Goal: Task Accomplishment & Management: Complete application form

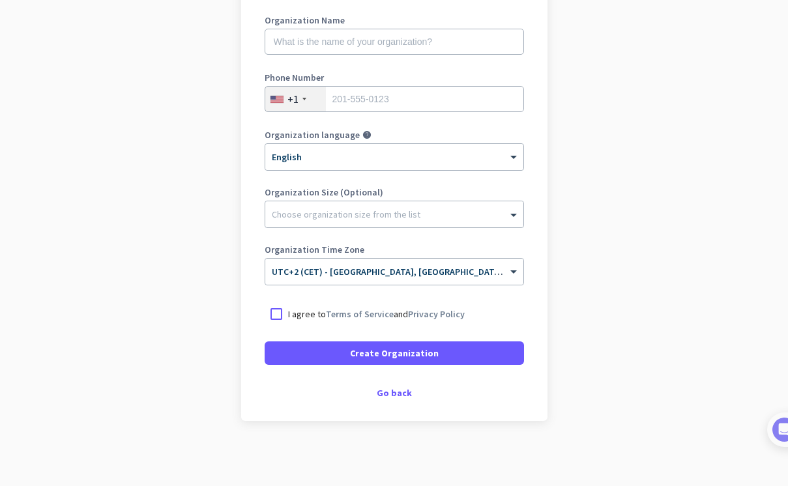
scroll to position [157, 0]
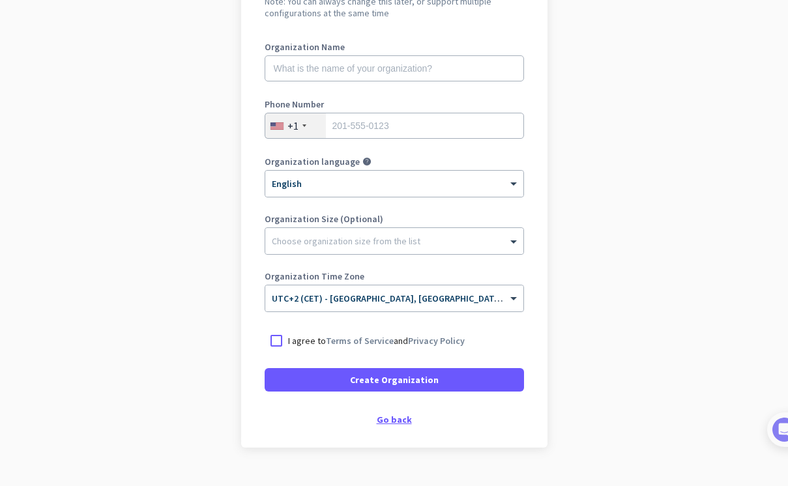
click at [392, 421] on div "Go back" at bounding box center [394, 419] width 259 height 9
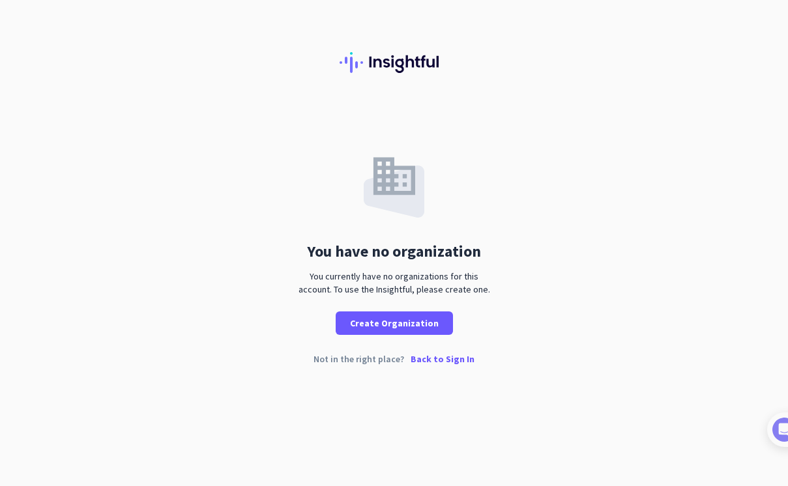
click at [429, 364] on p "Back to Sign In" at bounding box center [443, 359] width 64 height 9
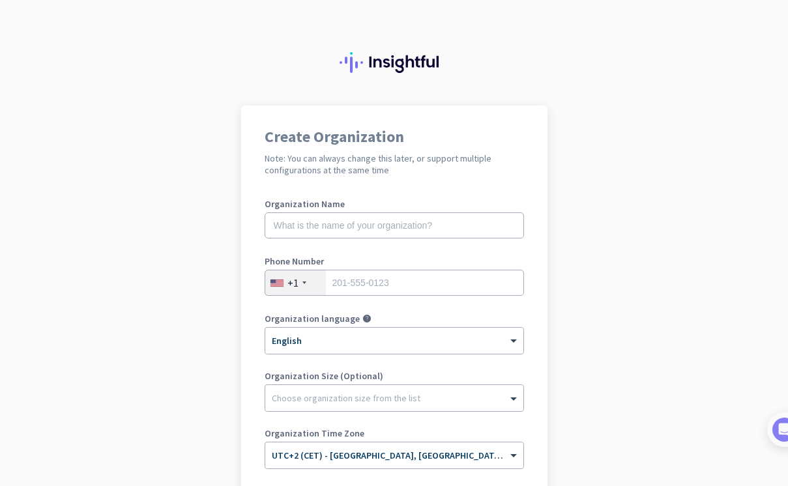
scroll to position [42, 0]
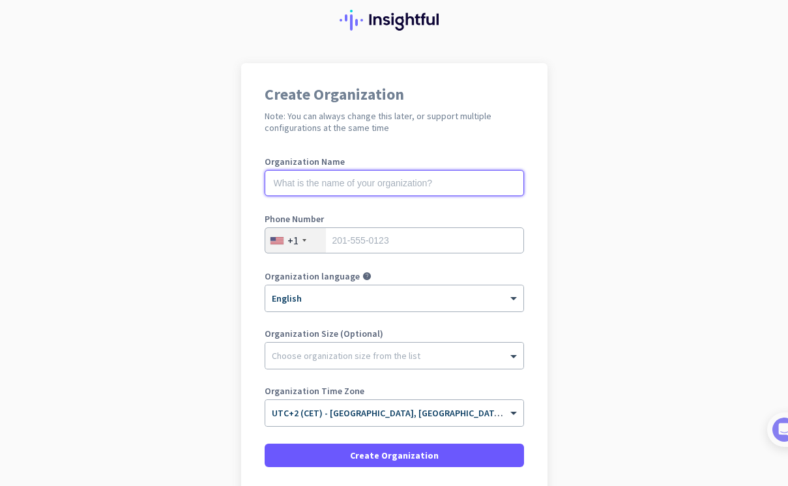
click at [374, 186] on input "text" at bounding box center [394, 183] width 259 height 26
type input "Peach Payments"
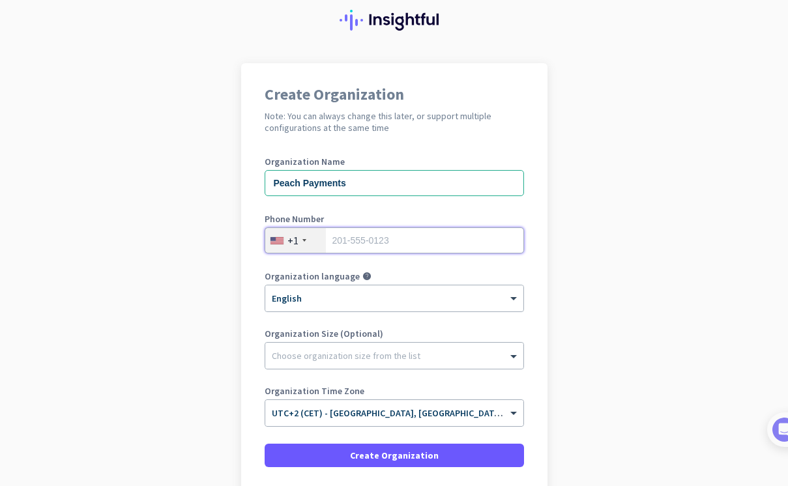
click at [380, 239] on input "tel" at bounding box center [394, 241] width 259 height 26
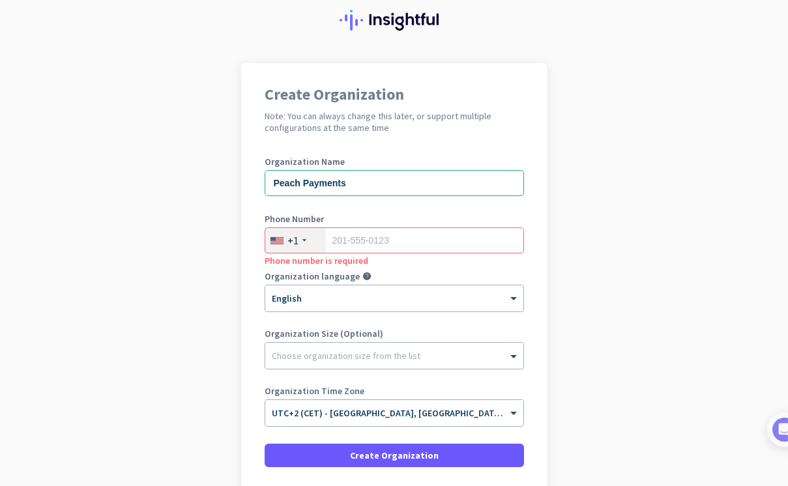
click at [309, 244] on div "+1" at bounding box center [295, 240] width 61 height 25
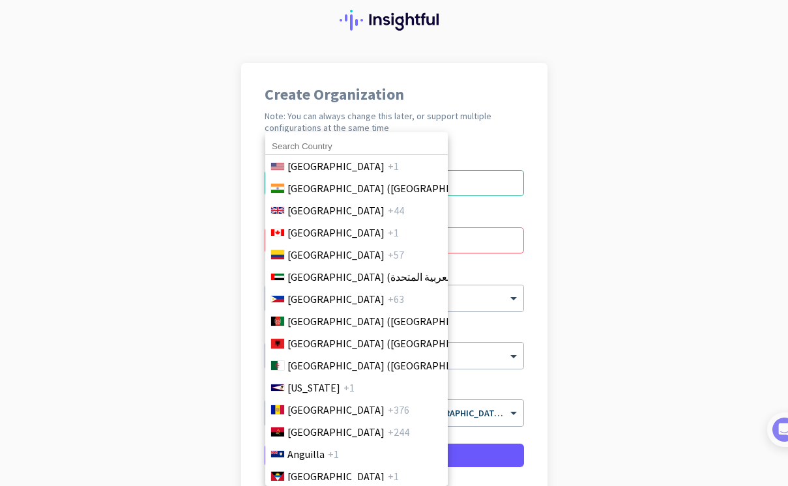
click at [351, 152] on input at bounding box center [356, 146] width 183 height 17
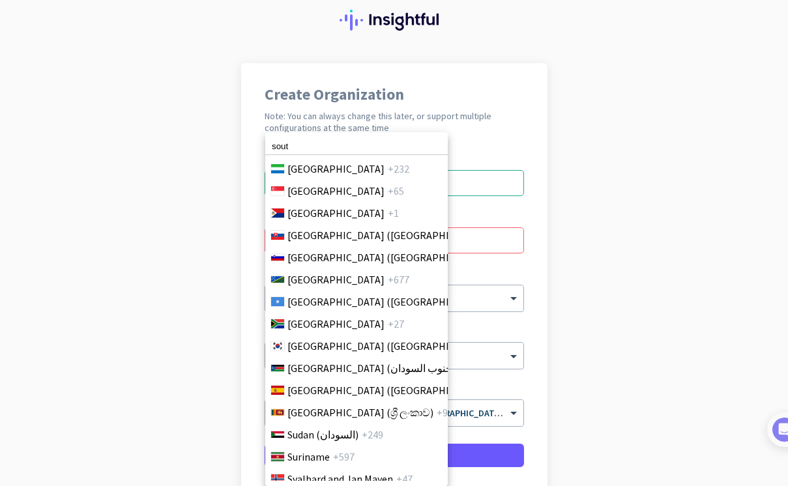
scroll to position [4414, 0]
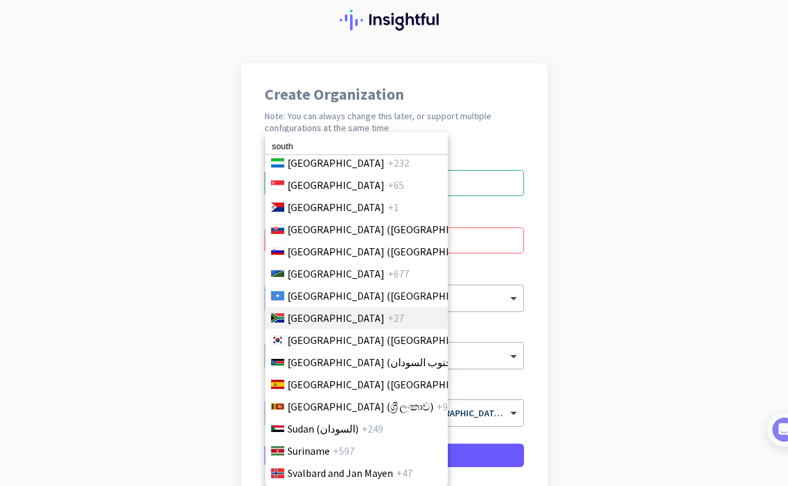
type input "south"
click at [302, 319] on span "[GEOGRAPHIC_DATA]" at bounding box center [335, 318] width 97 height 16
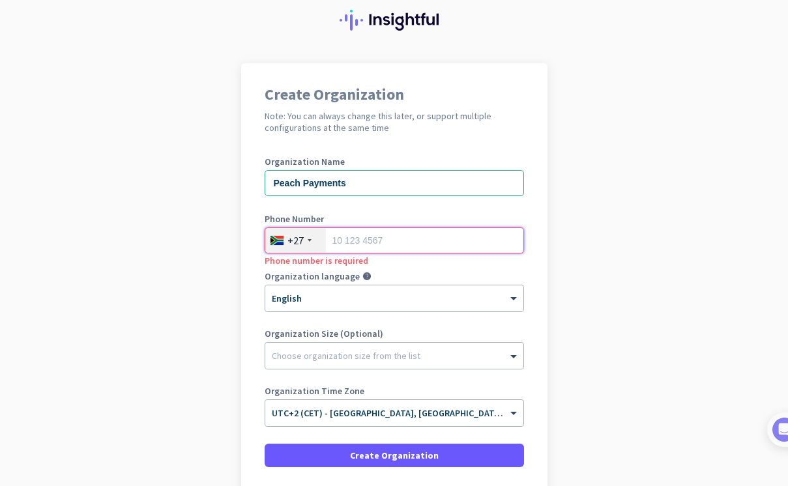
click at [353, 236] on input "tel" at bounding box center [394, 241] width 259 height 26
type input "0735115642"
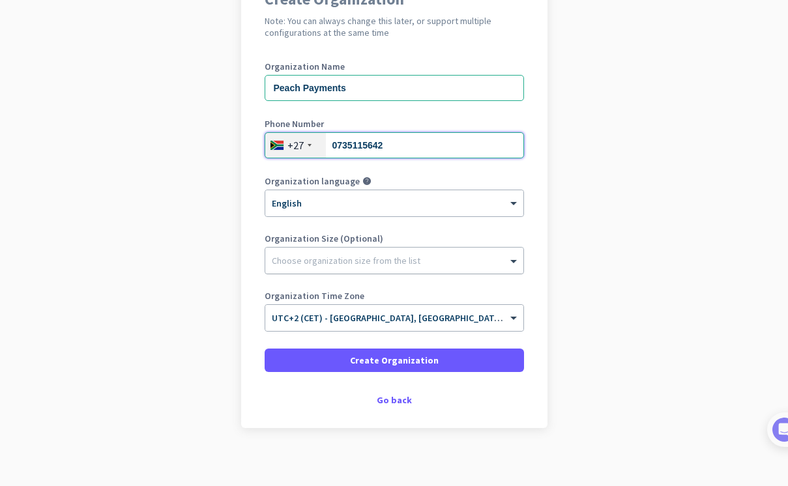
scroll to position [145, 0]
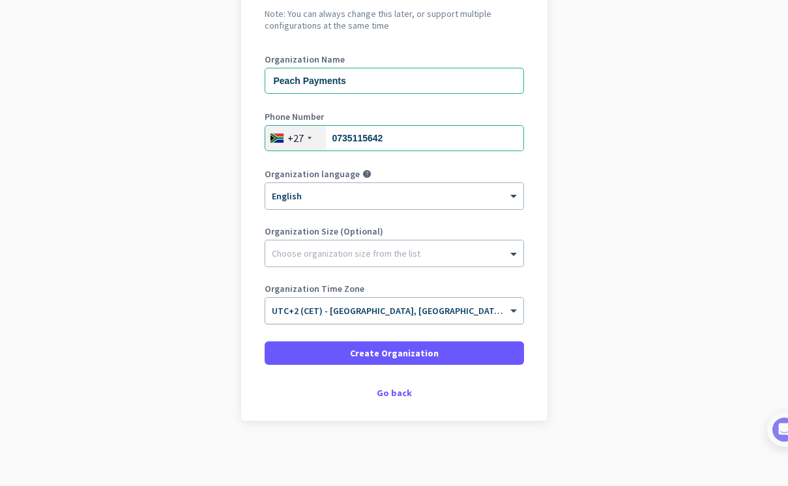
click at [328, 308] on input "text" at bounding box center [381, 307] width 219 height 10
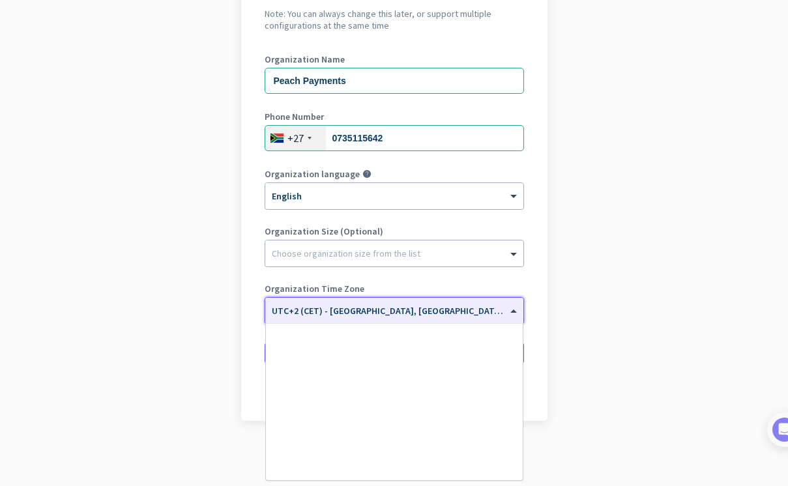
scroll to position [3399, 0]
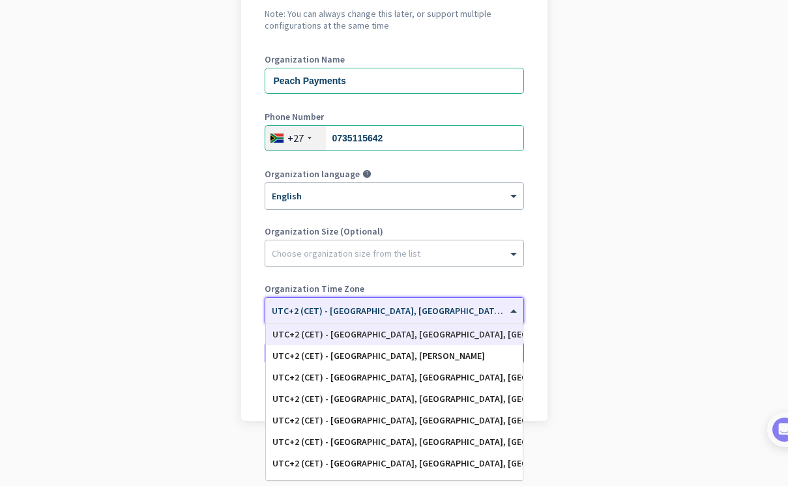
type input "s"
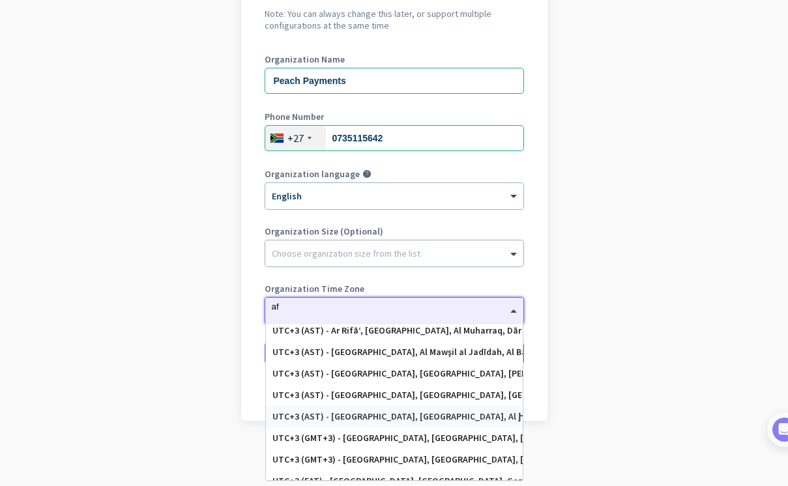
scroll to position [0, 0]
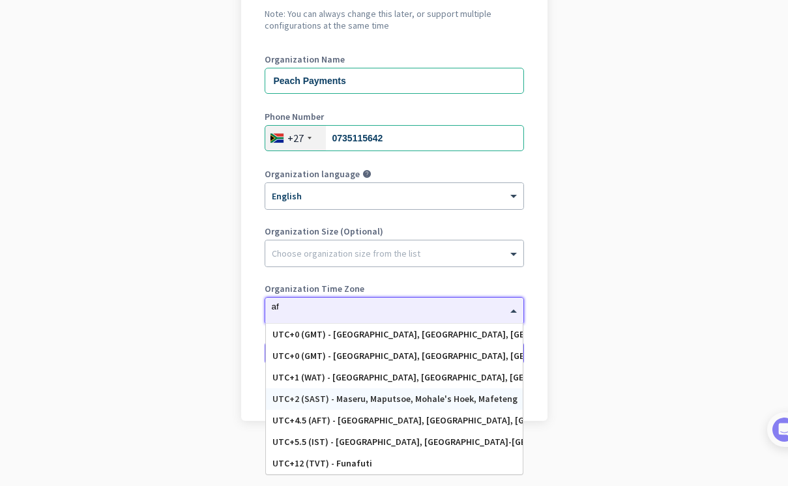
type input "a"
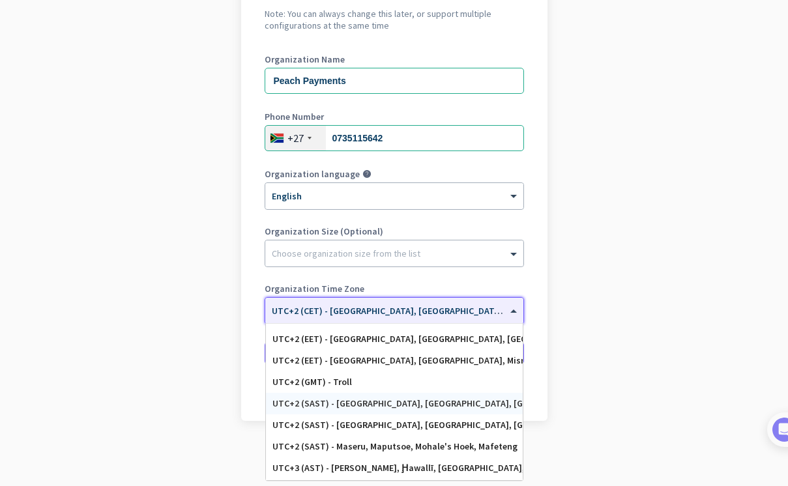
scroll to position [3803, 0]
click at [392, 402] on div "UTC+2 (SAST) - [GEOGRAPHIC_DATA], [GEOGRAPHIC_DATA], [GEOGRAPHIC_DATA], [GEOGRA…" at bounding box center [394, 404] width 244 height 11
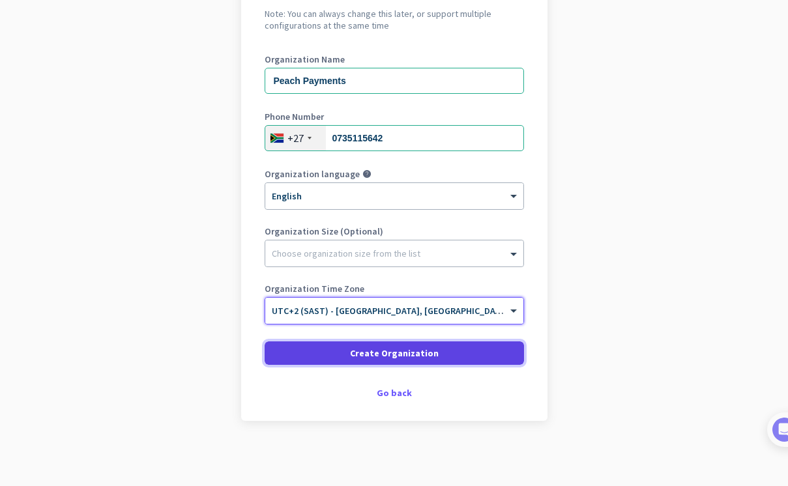
click at [415, 354] on span "Create Organization" at bounding box center [394, 353] width 89 height 13
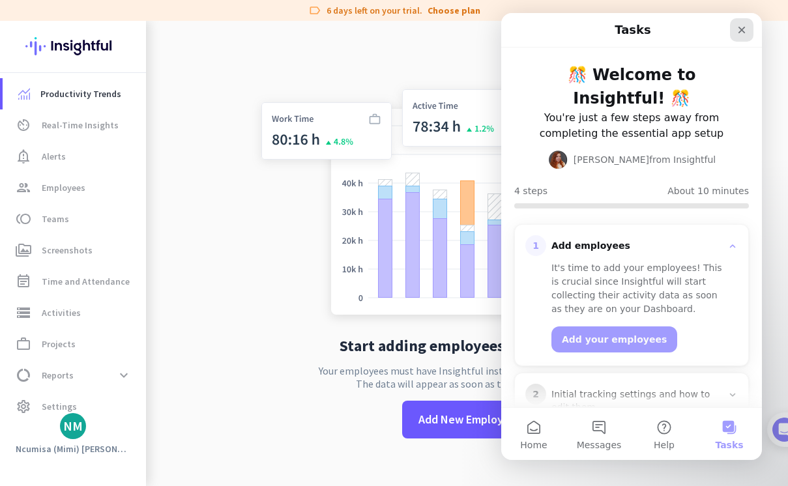
click at [740, 23] on div "Close" at bounding box center [741, 29] width 23 height 23
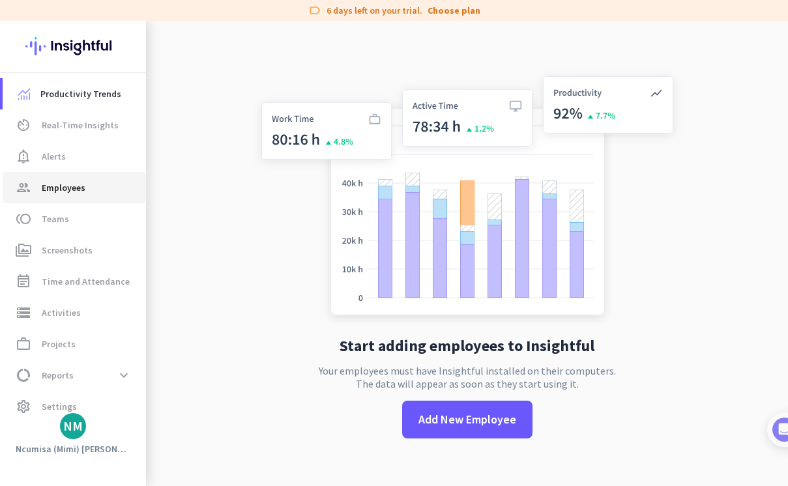
click at [72, 175] on link "group Employees" at bounding box center [74, 187] width 143 height 31
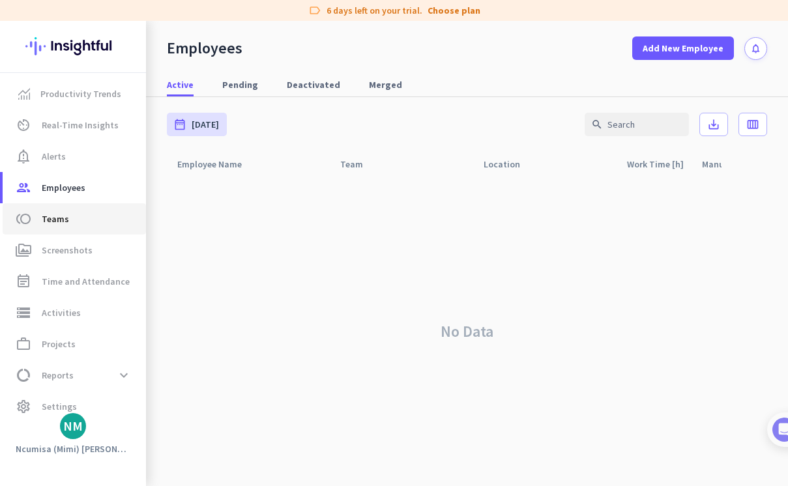
click at [60, 215] on span "Teams" at bounding box center [55, 219] width 27 height 16
